Goal: Register for event/course

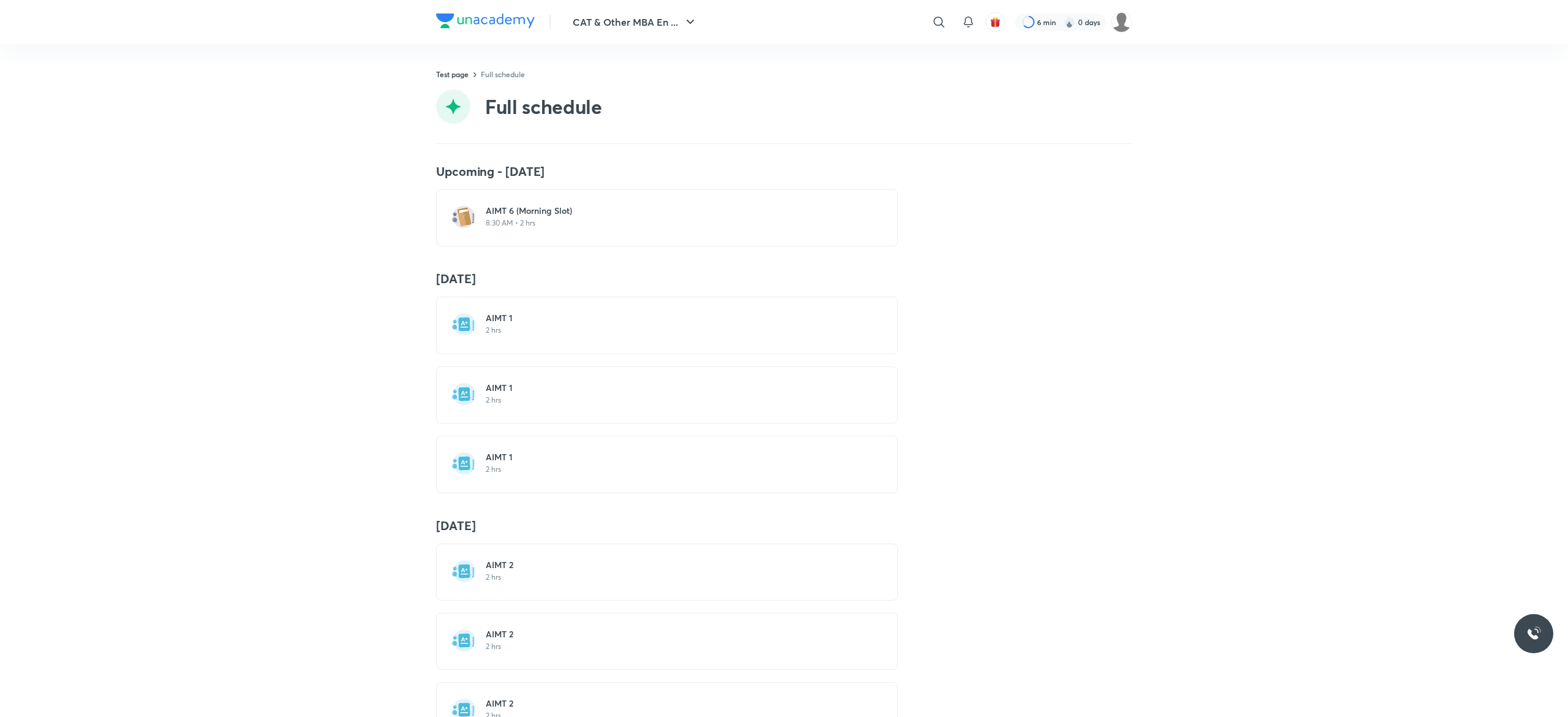
click at [165, 257] on div "Upcoming - [DATE] AIMT 6 (Morning Slot) 8:30 AM • 2 hrs [DATE] AIMT 1 2 hrs AIM…" at bounding box center [784, 430] width 1568 height 573
